Goal: Communication & Community: Answer question/provide support

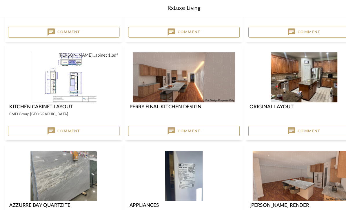
scroll to position [200, 0]
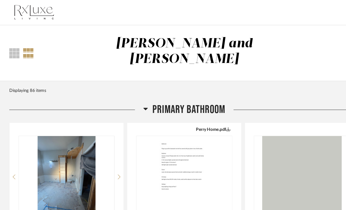
click at [137, 102] on icon at bounding box center [137, 103] width 4 height 2
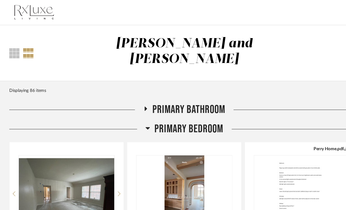
click at [140, 117] on icon at bounding box center [139, 120] width 4 height 7
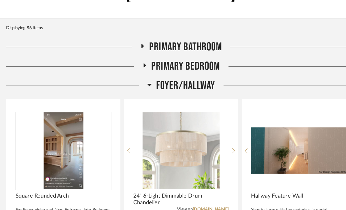
scroll to position [65, 0]
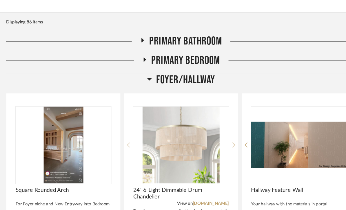
click at [141, 74] on icon at bounding box center [143, 75] width 4 height 2
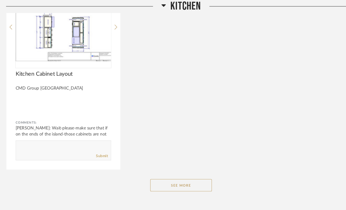
scroll to position [381, 0]
click at [159, 169] on button "See More" at bounding box center [173, 175] width 58 height 12
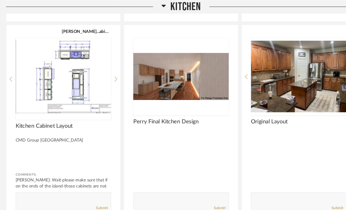
scroll to position [332, 0]
click at [111, 72] on icon at bounding box center [112, 74] width 3 height 5
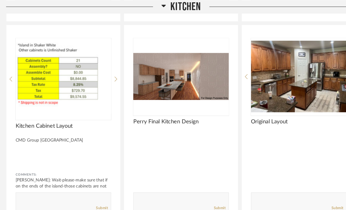
click at [111, 63] on div at bounding box center [112, 74] width 3 height 77
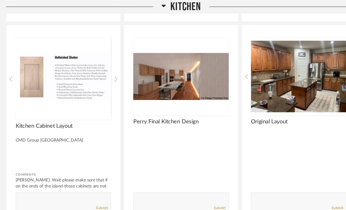
click at [111, 72] on icon at bounding box center [112, 74] width 3 height 5
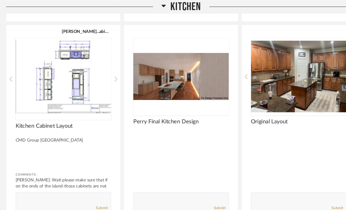
click at [104, 63] on img "0" at bounding box center [63, 72] width 90 height 72
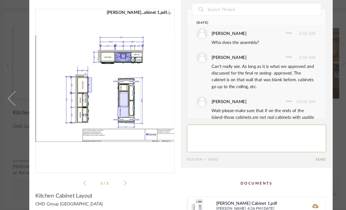
scroll to position [22, 0]
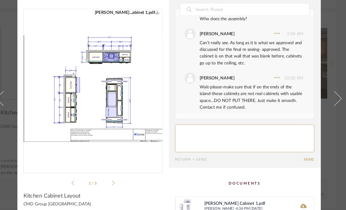
click at [321, 103] on span at bounding box center [328, 105] width 14 height 14
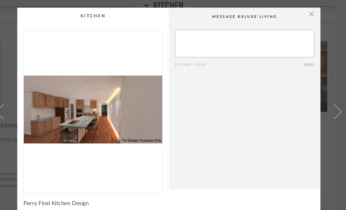
click at [65, 104] on img "0" at bounding box center [101, 103] width 130 height 150
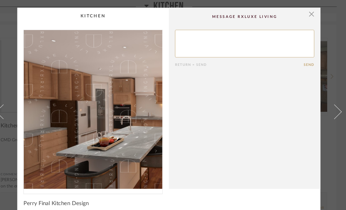
click at [321, 107] on span at bounding box center [328, 105] width 14 height 14
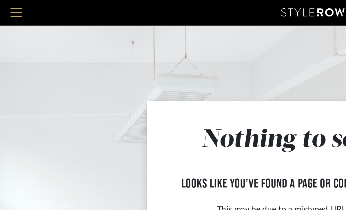
click at [57, 42] on app-not-found-page "Nothing to see here looks like you’ve found a page or content that is not here …" at bounding box center [173, 98] width 346 height 169
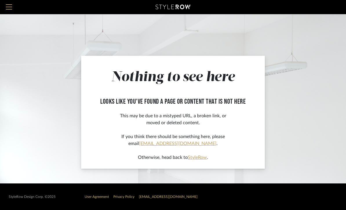
click at [129, 75] on h1 "Nothing to see here" at bounding box center [173, 77] width 160 height 17
click at [101, 48] on app-not-found-page "Nothing to see here looks like you’ve found a page or content that is not here …" at bounding box center [173, 98] width 346 height 169
click at [7, 8] on span "Menu" at bounding box center [9, 8] width 6 height 9
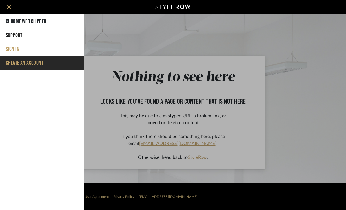
click at [8, 5] on span "Menu" at bounding box center [9, 8] width 6 height 9
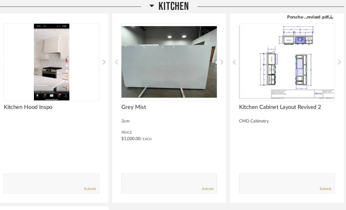
scroll to position [161, 0]
click at [87, 198] on button "[PERSON_NAME]...abinet 1.pdf" at bounding box center [83, 200] width 45 height 5
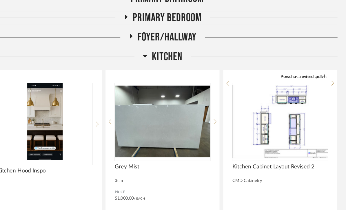
scroll to position [105, 0]
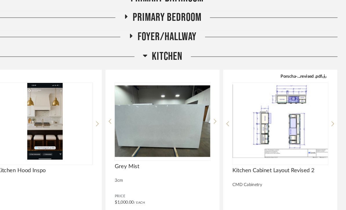
click at [0, 0] on img at bounding box center [0, 0] width 0 height 0
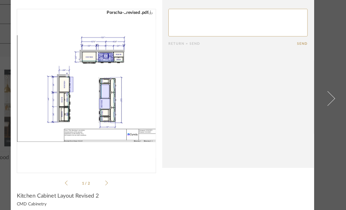
click at [121, 21] on link "Porscha-...revised .pdf" at bounding box center [142, 24] width 43 height 6
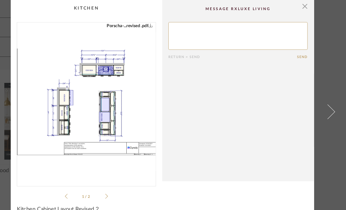
click at [301, 7] on span "button" at bounding box center [307, 6] width 12 height 12
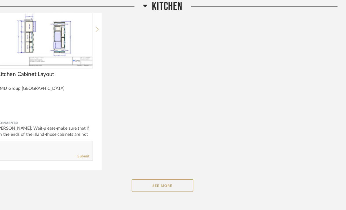
scroll to position [381, 0]
click at [144, 169] on button "See More" at bounding box center [173, 175] width 58 height 12
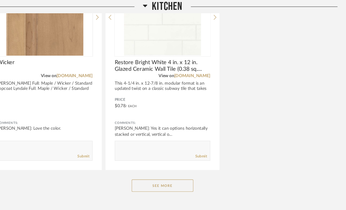
scroll to position [1334, 0]
click at [144, 169] on button "See More" at bounding box center [173, 175] width 58 height 12
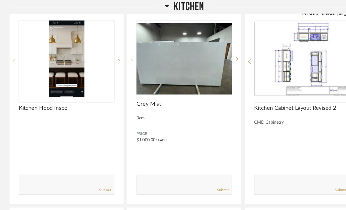
scroll to position [157, 0]
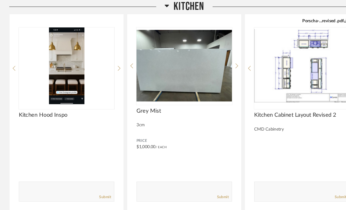
click at [291, 54] on img "0" at bounding box center [284, 62] width 90 height 72
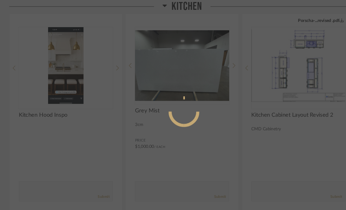
scroll to position [0, 0]
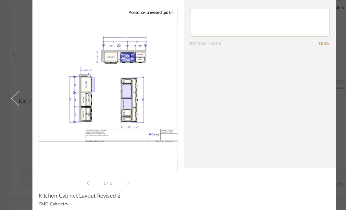
click at [187, 29] on textarea at bounding box center [244, 34] width 131 height 26
click at [288, 65] on cpp-summary-comments "Return = Send Send" at bounding box center [244, 85] width 142 height 171
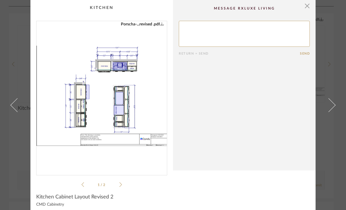
click at [331, 111] on span at bounding box center [328, 105] width 14 height 14
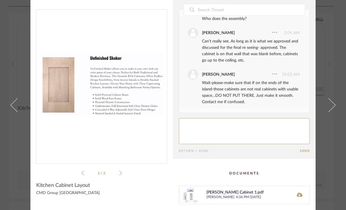
scroll to position [12, 0]
click at [333, 99] on span at bounding box center [328, 105] width 14 height 14
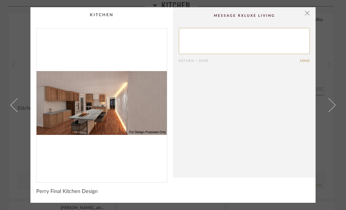
click at [31, 62] on cpp-summary-thumbnail at bounding box center [101, 95] width 142 height 176
click at [18, 107] on span at bounding box center [17, 105] width 14 height 14
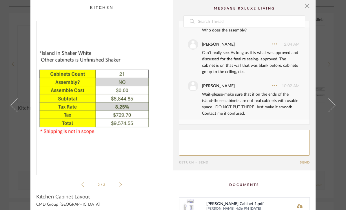
click at [309, 8] on span "button" at bounding box center [307, 6] width 12 height 12
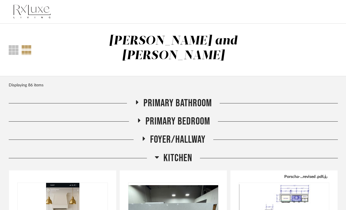
scroll to position [157, 0]
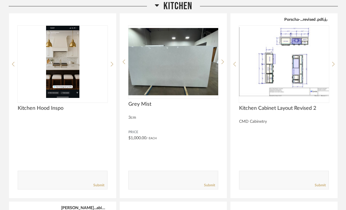
click at [287, 51] on img "0" at bounding box center [284, 62] width 90 height 72
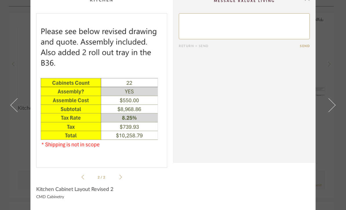
scroll to position [7, 0]
click at [45, 193] on product-name "Kitchen Cabinet Layout Revised 2" at bounding box center [101, 191] width 131 height 9
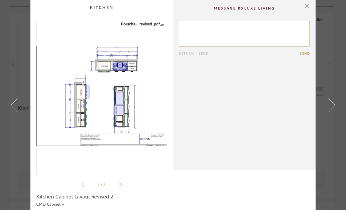
scroll to position [0, 0]
click at [18, 110] on span at bounding box center [17, 105] width 14 height 14
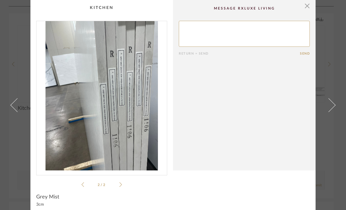
click at [309, 10] on span "button" at bounding box center [307, 6] width 12 height 12
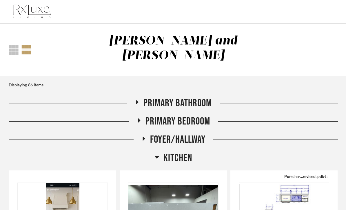
scroll to position [157, 0]
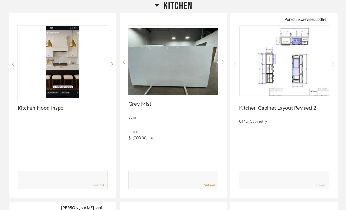
click at [295, 57] on img "0" at bounding box center [284, 62] width 90 height 72
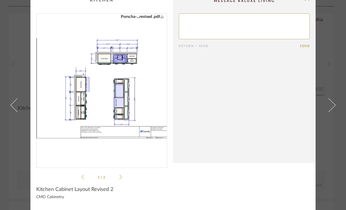
scroll to position [7, 0]
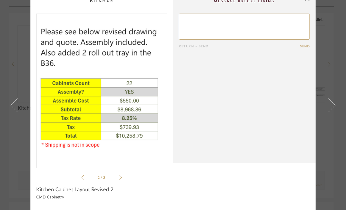
click at [117, 179] on li "2 / 2" at bounding box center [101, 177] width 35 height 7
click at [82, 180] on icon at bounding box center [82, 177] width 3 height 5
click at [82, 176] on icon at bounding box center [82, 177] width 3 height 5
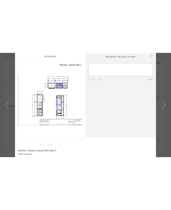
scroll to position [0, 0]
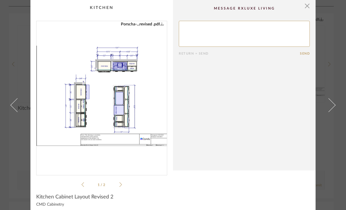
click at [75, 77] on img "0" at bounding box center [101, 96] width 130 height 150
click at [188, 31] on textarea at bounding box center [244, 34] width 131 height 26
type textarea "Hello Porscha,"
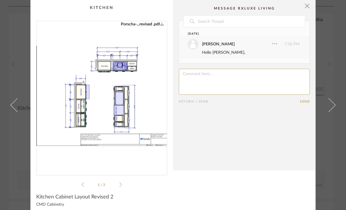
click at [192, 80] on textarea at bounding box center [244, 82] width 131 height 26
click at [255, 75] on textarea at bounding box center [244, 82] width 131 height 26
type textarea "Great revisions, approved, lets move forward Bobby & Tammie"
click at [307, 101] on button "Send" at bounding box center [305, 102] width 10 height 4
